Goal: Information Seeking & Learning: Learn about a topic

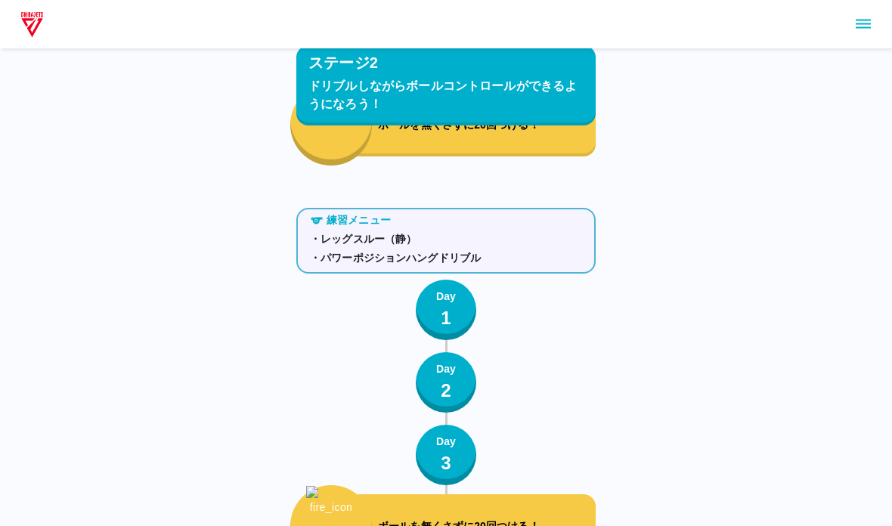
scroll to position [3337, 0]
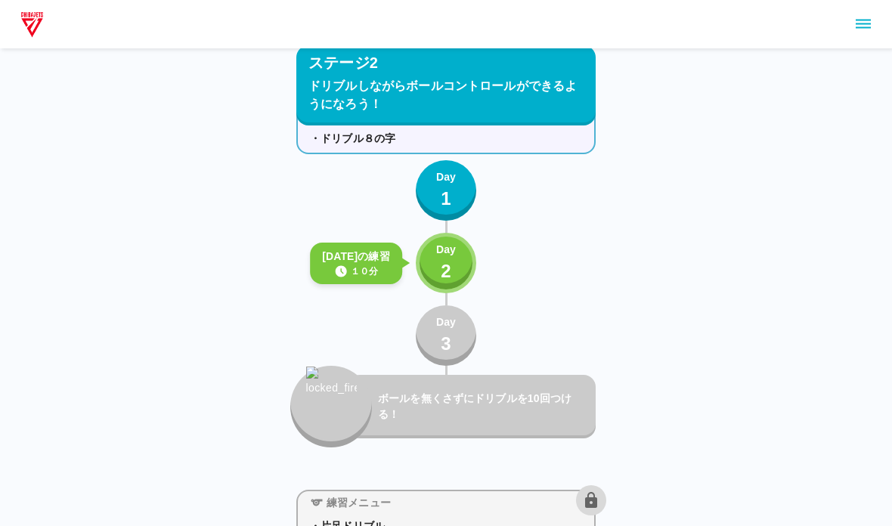
click at [450, 274] on p "2" at bounding box center [446, 271] width 11 height 27
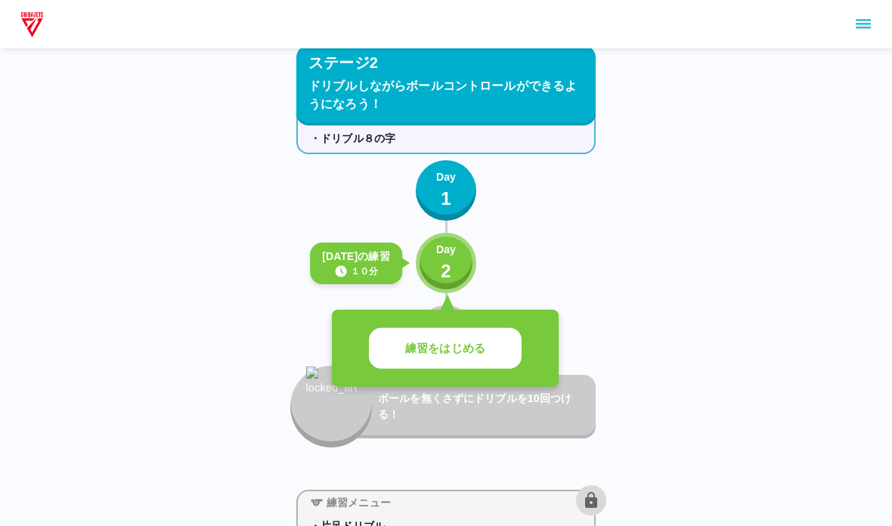
click at [436, 319] on div "練習をはじめる" at bounding box center [445, 349] width 227 height 78
click at [432, 280] on button "Day 2" at bounding box center [446, 263] width 60 height 60
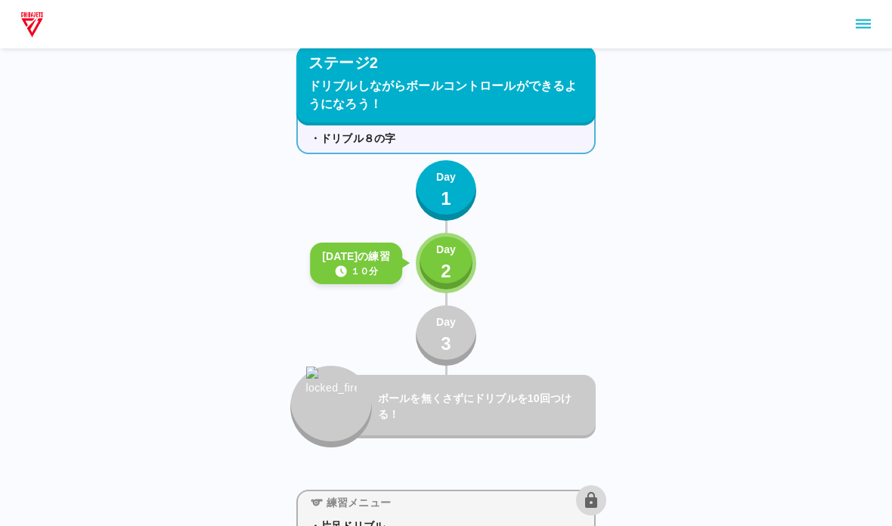
click at [433, 362] on button "Day 3" at bounding box center [446, 335] width 60 height 60
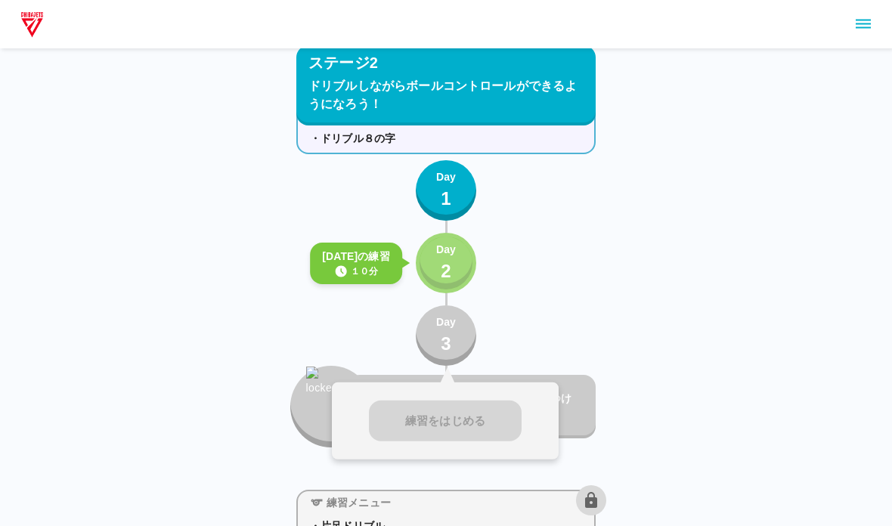
click at [428, 280] on button "Day 2" at bounding box center [446, 263] width 60 height 60
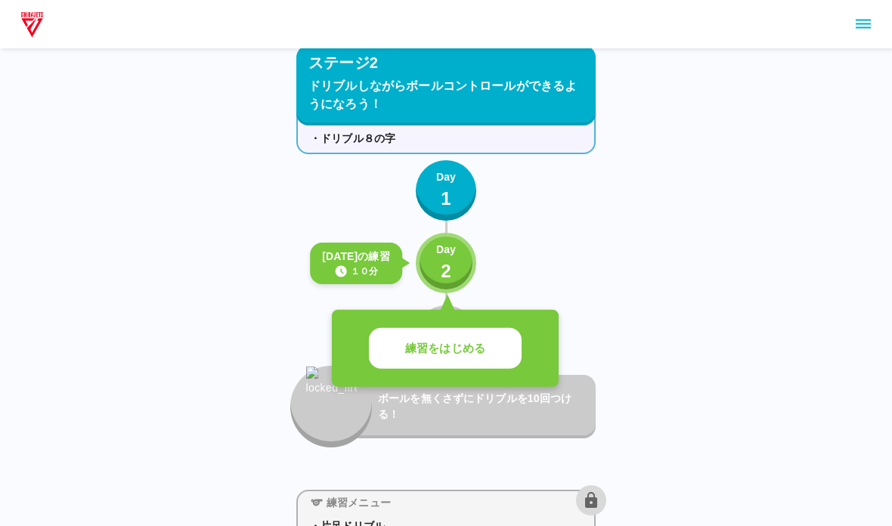
click at [411, 350] on p "練習をはじめる" at bounding box center [445, 348] width 80 height 17
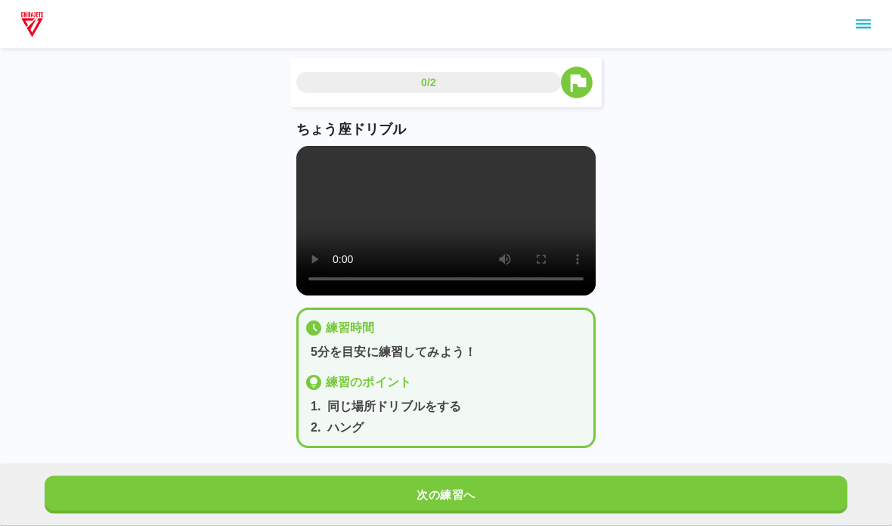
scroll to position [3, 0]
click at [342, 251] on video at bounding box center [445, 221] width 299 height 150
click at [312, 194] on video at bounding box center [445, 221] width 299 height 150
click at [299, 141] on div "ちょう座ドリブル" at bounding box center [445, 207] width 299 height 176
click at [292, 161] on main "0/2 ちょう座ドリブル 練習時間 5分を目安に練習してみよう！ 練習のポイント 1 . 同じ場所ドリブルをする 2 . ハング  次の練習へ" at bounding box center [446, 264] width 336 height 415
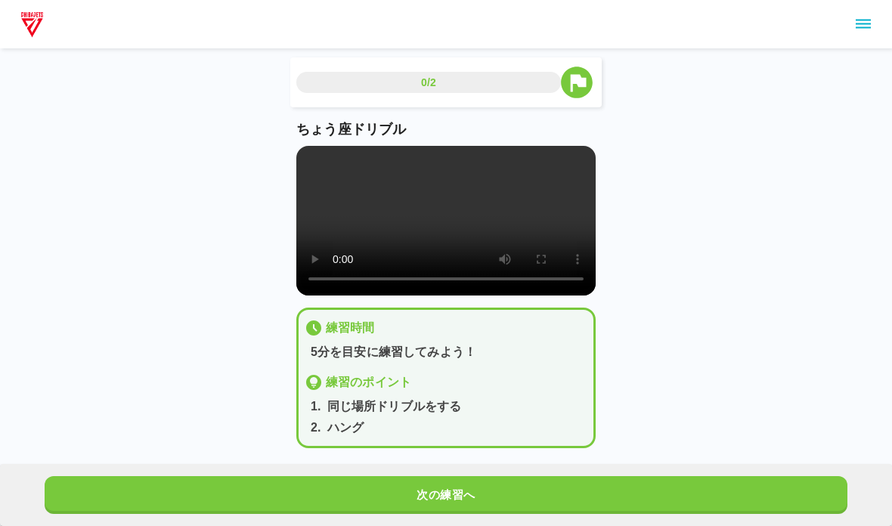
click at [290, 169] on main "0/2 ちょう座ドリブル 練習時間 5分を目安に練習してみよう！ 練習のポイント 1 . 同じ場所ドリブルをする 2 . ハング  次の練習へ" at bounding box center [446, 264] width 336 height 415
click at [305, 159] on video at bounding box center [445, 221] width 299 height 150
click at [181, 481] on button "次の練習へ" at bounding box center [446, 495] width 803 height 38
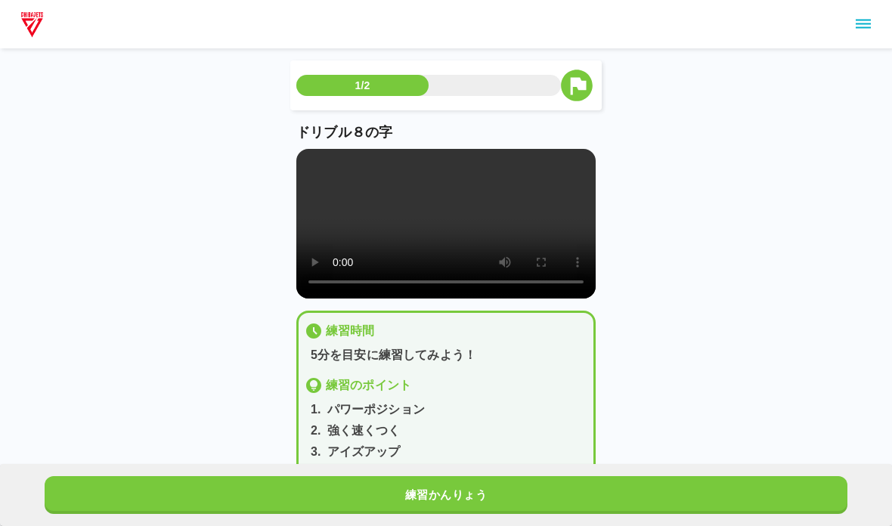
click at [308, 162] on video at bounding box center [445, 224] width 299 height 150
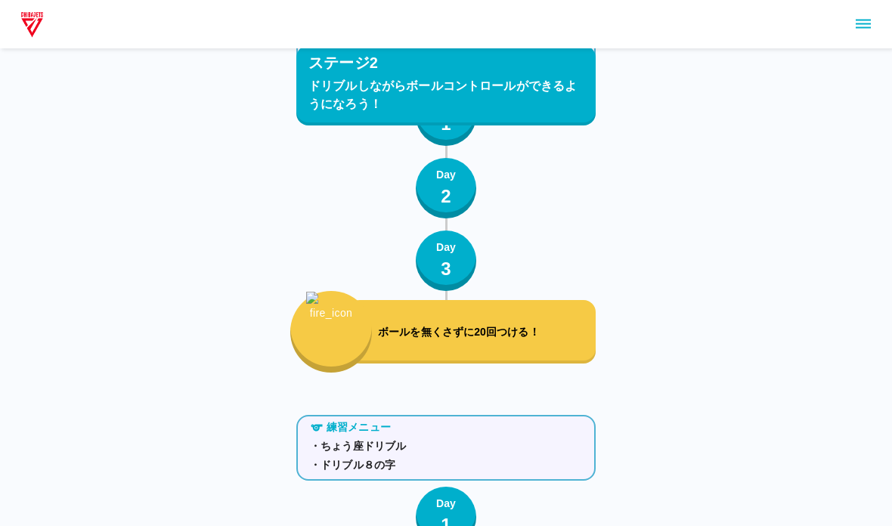
scroll to position [3337, 0]
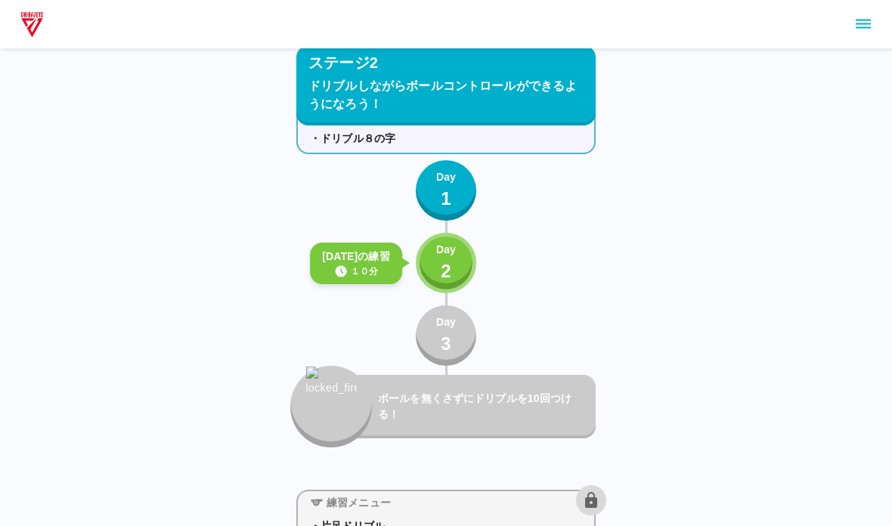
click at [451, 262] on div "Day 2" at bounding box center [446, 263] width 20 height 43
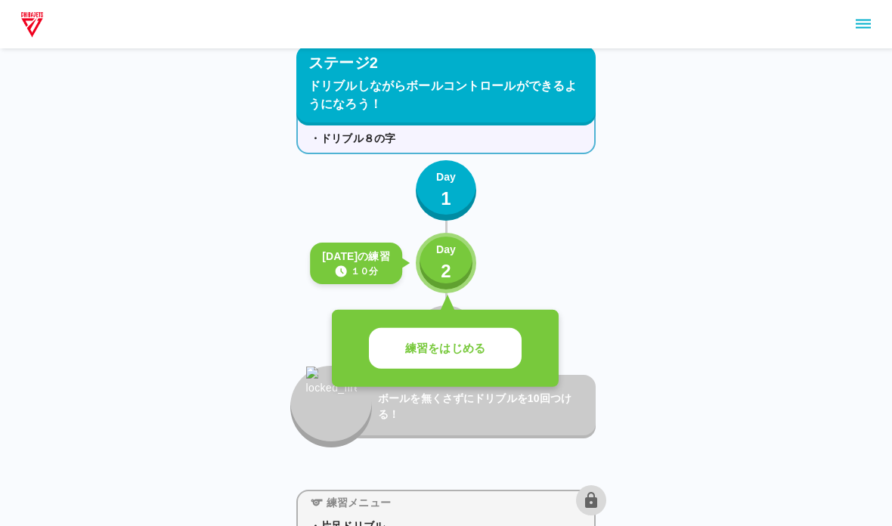
click at [482, 336] on button "練習をはじめる" at bounding box center [445, 349] width 153 height 42
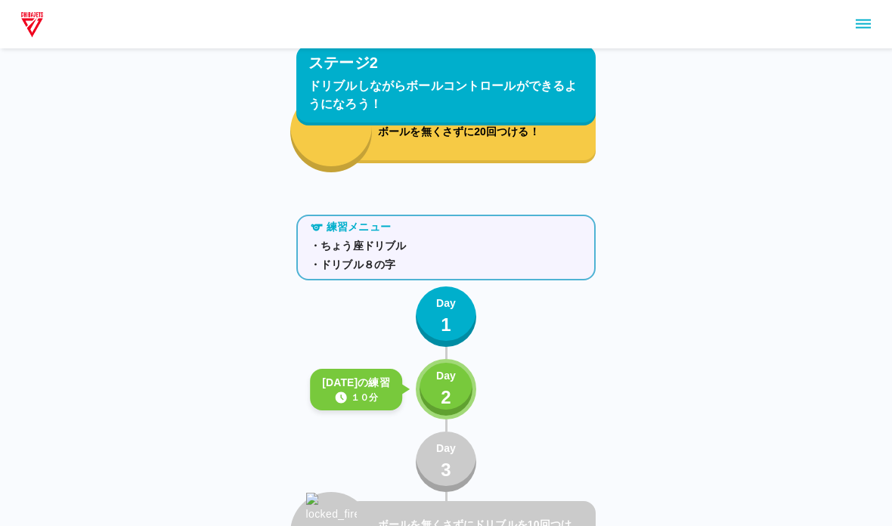
scroll to position [3337, 0]
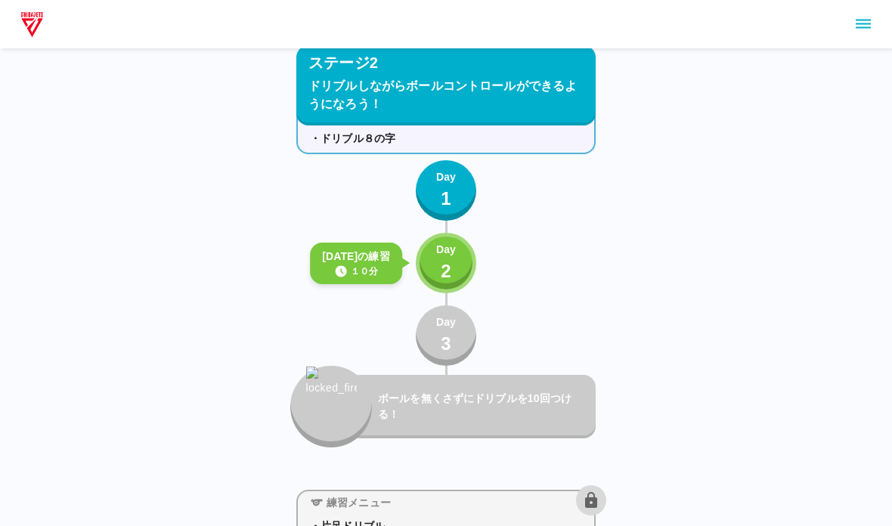
click at [448, 261] on p "2" at bounding box center [446, 271] width 11 height 27
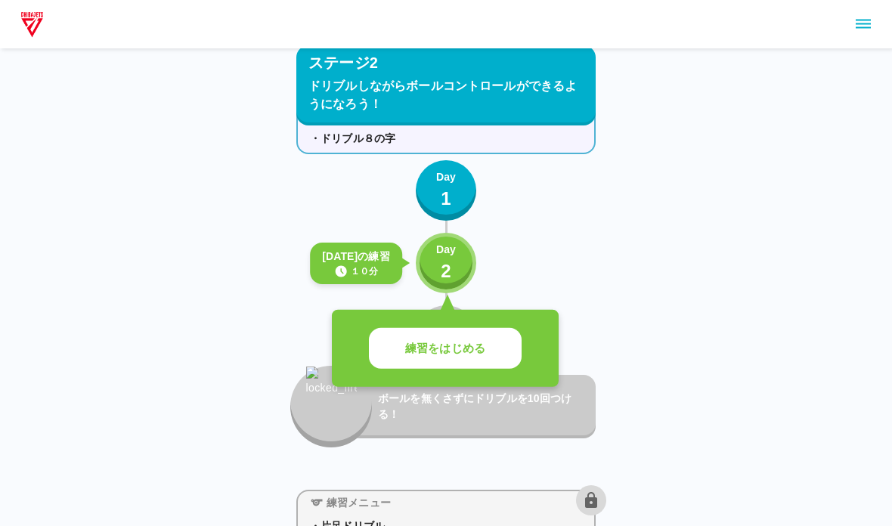
click at [444, 347] on p "練習をはじめる" at bounding box center [445, 348] width 80 height 17
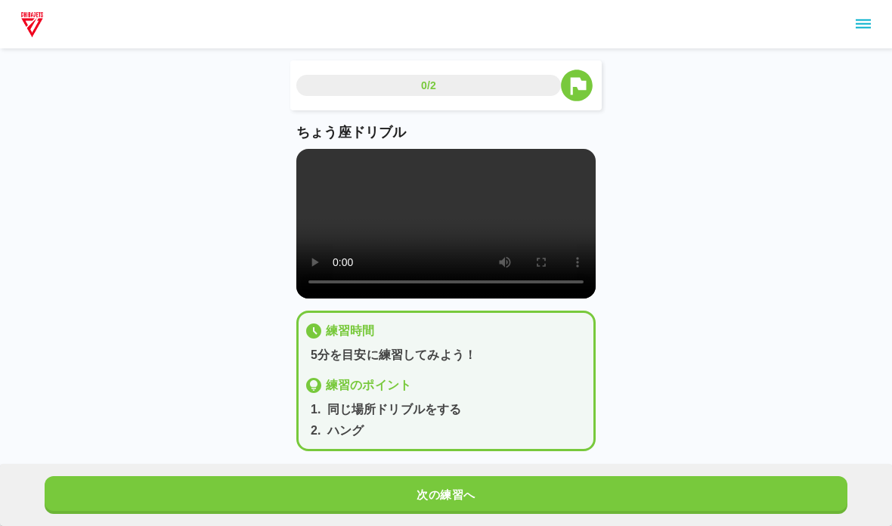
click at [466, 491] on button "次の練習へ" at bounding box center [446, 495] width 803 height 38
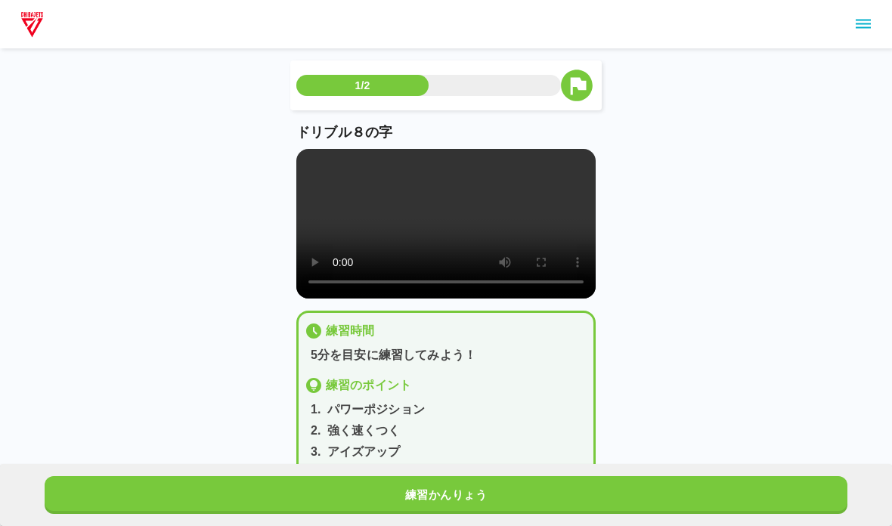
click at [543, 497] on button "練習かんりょう" at bounding box center [446, 495] width 803 height 38
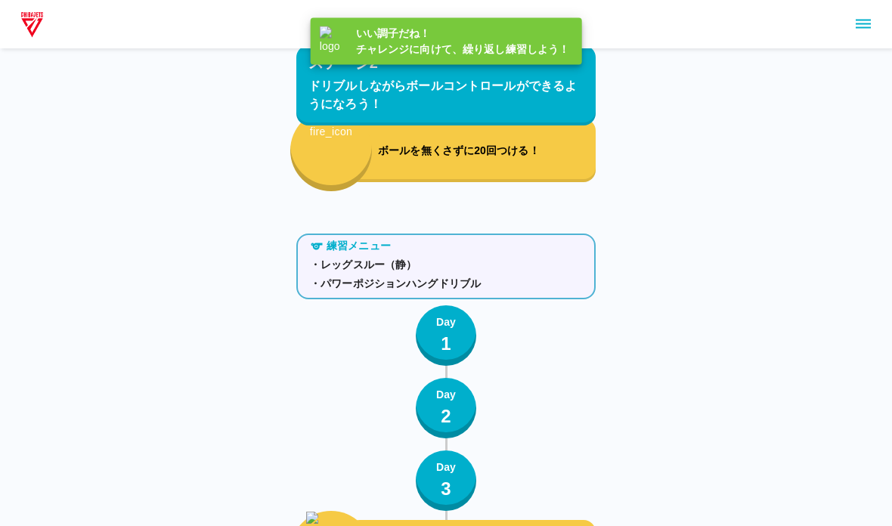
scroll to position [3337, 0]
